Goal: Transaction & Acquisition: Purchase product/service

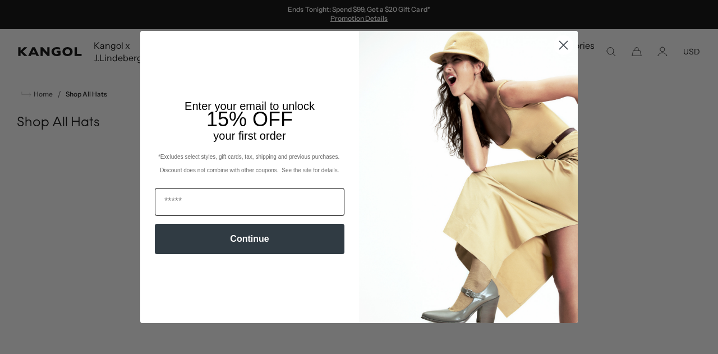
click at [249, 200] on input "Email" at bounding box center [250, 202] width 190 height 28
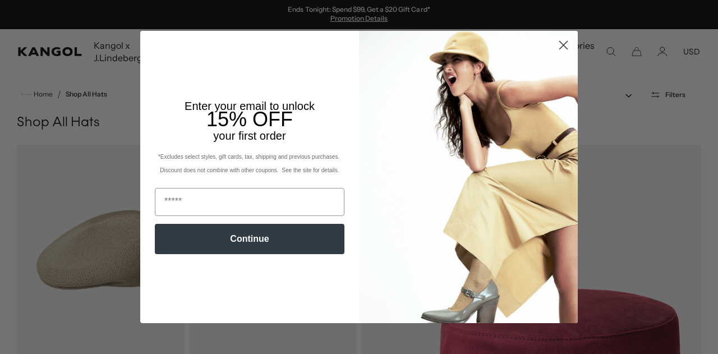
type input "**********"
click at [277, 240] on button "Continue" at bounding box center [250, 239] width 190 height 30
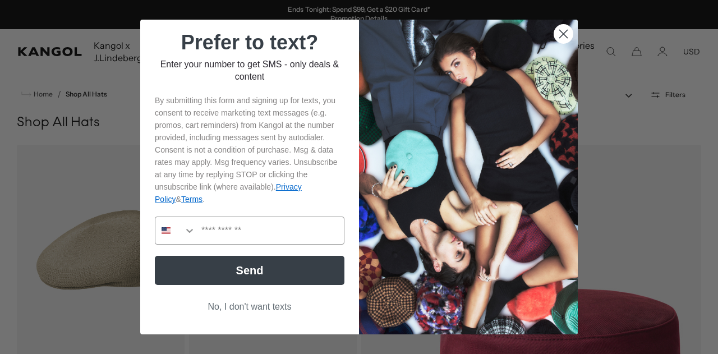
click at [274, 306] on button "No, I don't want texts" at bounding box center [250, 306] width 190 height 21
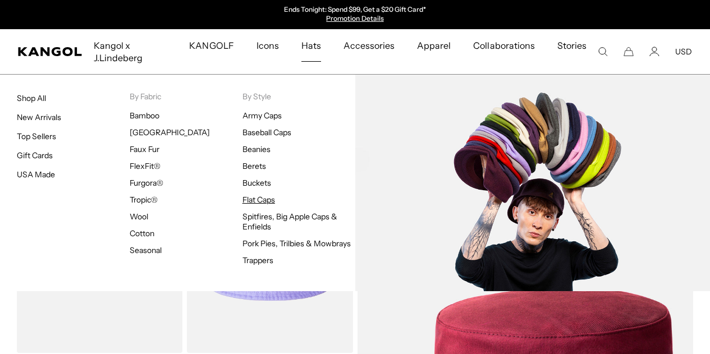
click at [262, 197] on link "Flat Caps" at bounding box center [258, 200] width 33 height 10
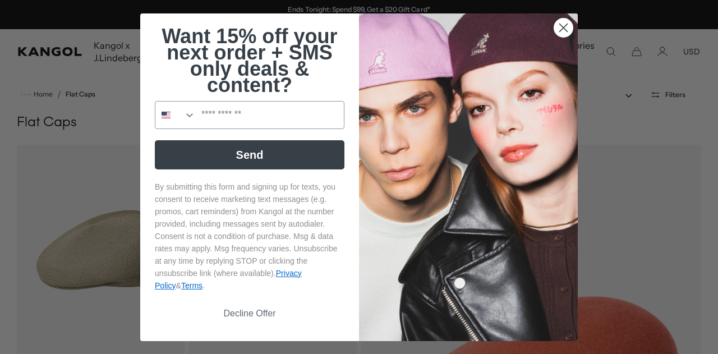
click at [557, 22] on circle "Close dialog" at bounding box center [563, 27] width 19 height 19
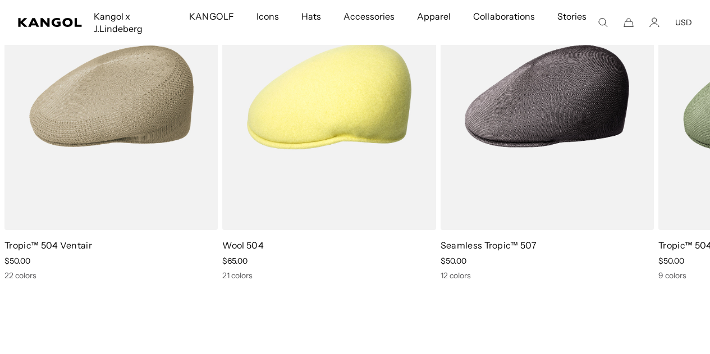
scroll to position [4770, 0]
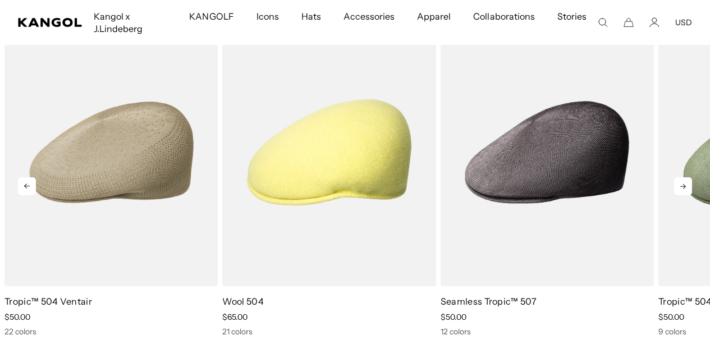
click at [681, 184] on icon at bounding box center [683, 186] width 6 height 5
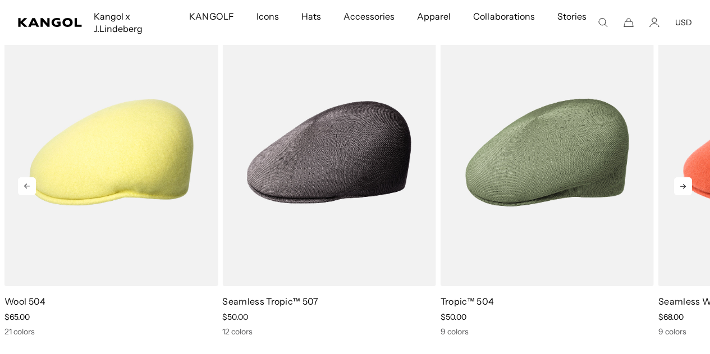
click at [681, 184] on icon at bounding box center [683, 186] width 6 height 5
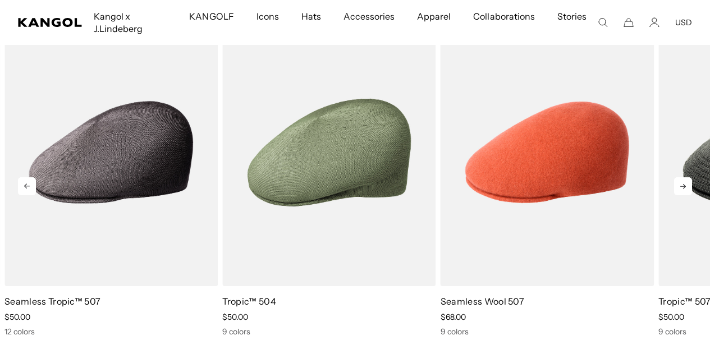
click at [681, 184] on icon at bounding box center [683, 186] width 6 height 5
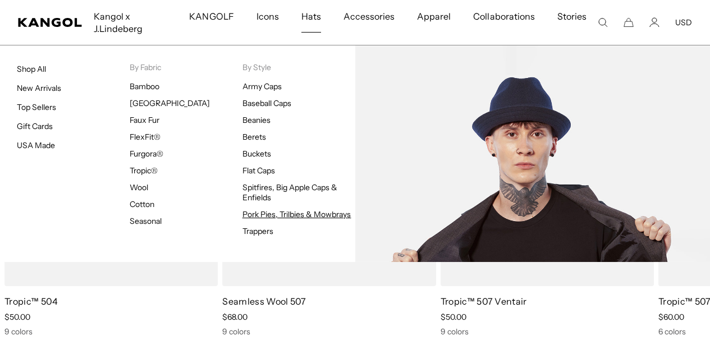
click at [309, 214] on link "Pork Pies, Trilbies & Mowbrays" at bounding box center [296, 214] width 109 height 10
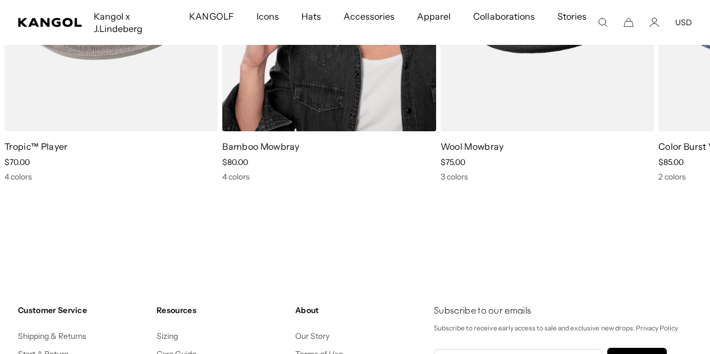
scroll to position [1010, 0]
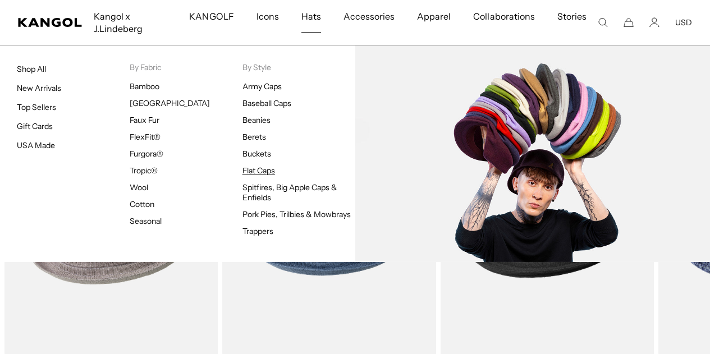
click at [264, 172] on link "Flat Caps" at bounding box center [258, 171] width 33 height 10
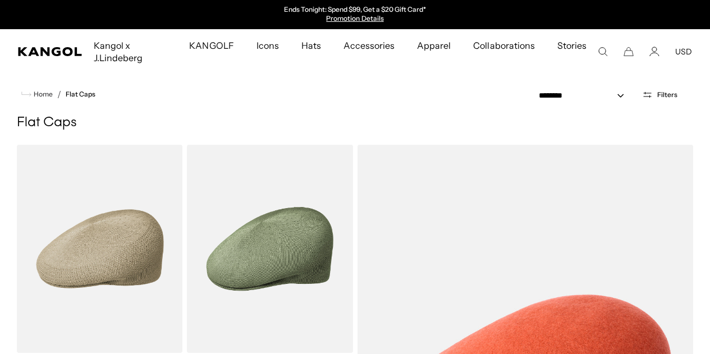
click at [649, 91] on icon "Open filters" at bounding box center [647, 95] width 11 height 10
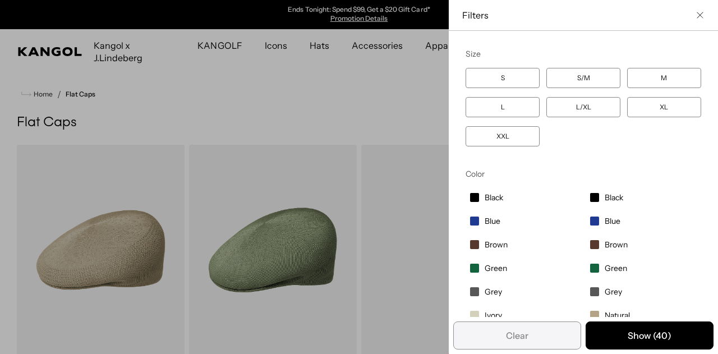
click at [494, 131] on label "XXL" at bounding box center [503, 136] width 74 height 20
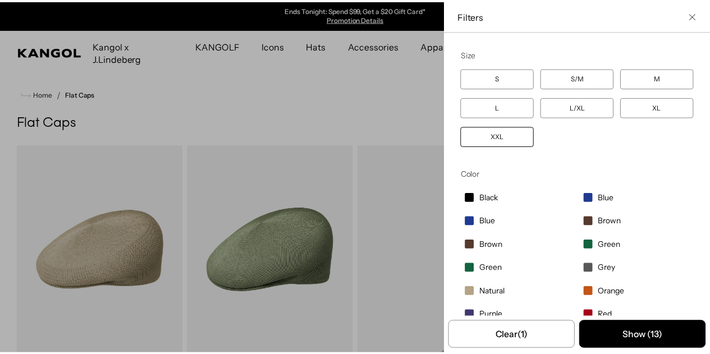
scroll to position [71, 0]
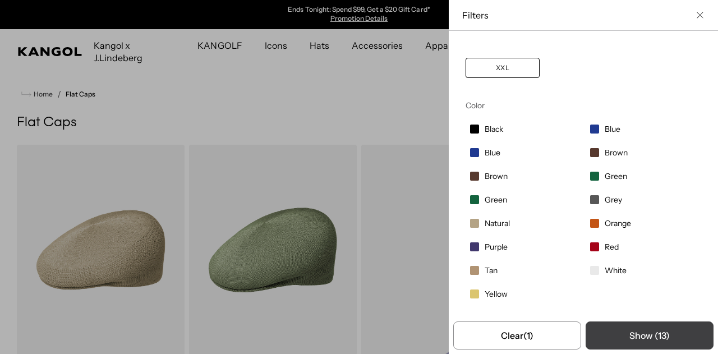
click at [622, 328] on button "Show ( 13 )" at bounding box center [650, 336] width 128 height 28
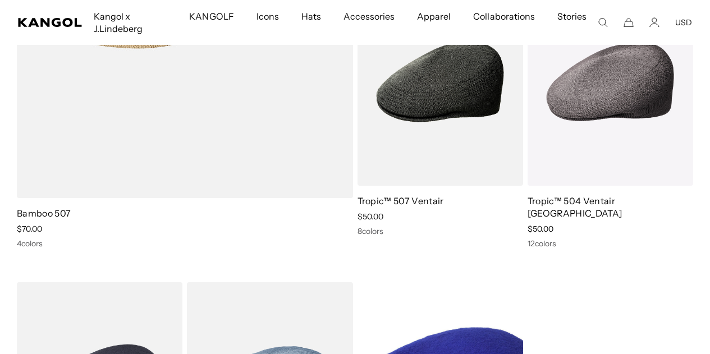
scroll to position [954, 0]
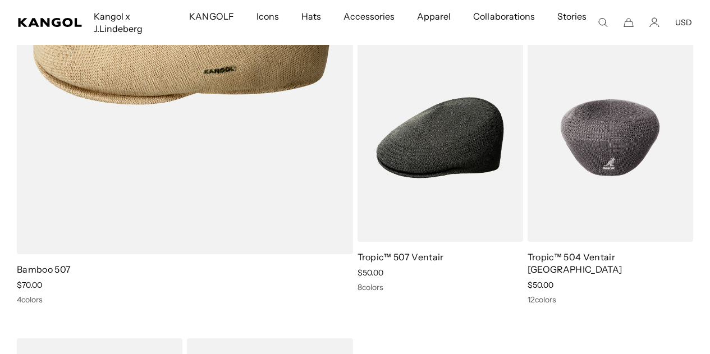
click at [627, 154] on img at bounding box center [611, 138] width 166 height 208
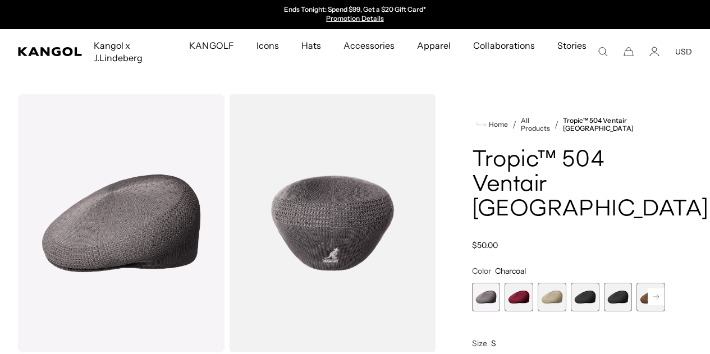
click at [604, 283] on span "5 of 16" at bounding box center [618, 297] width 29 height 29
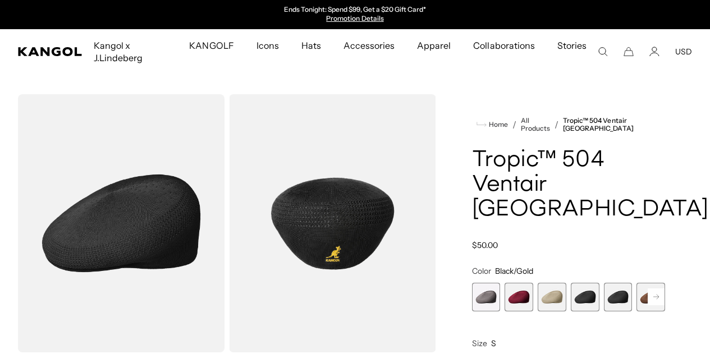
click at [584, 283] on span "4 of 16" at bounding box center [585, 297] width 29 height 29
click at [648, 288] on rect at bounding box center [656, 296] width 17 height 17
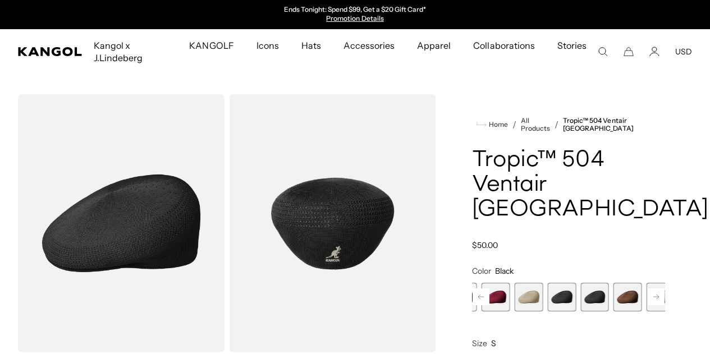
click at [648, 288] on rect at bounding box center [656, 296] width 17 height 17
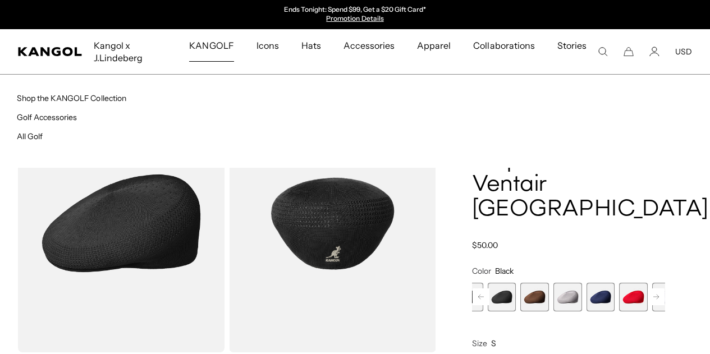
click at [230, 40] on span "KANGOLF" at bounding box center [211, 45] width 44 height 33
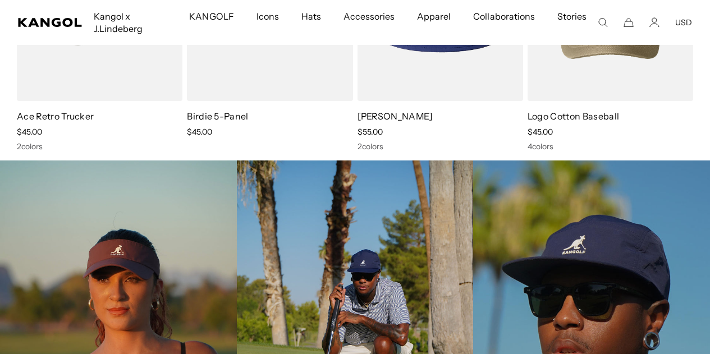
scroll to position [2020, 0]
